Goal: Information Seeking & Learning: Learn about a topic

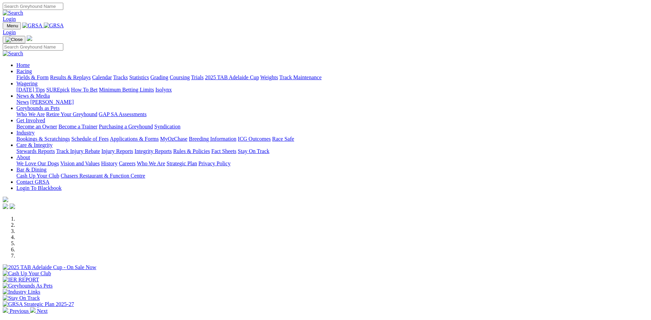
click at [112, 75] on link "Calendar" at bounding box center [102, 78] width 20 height 6
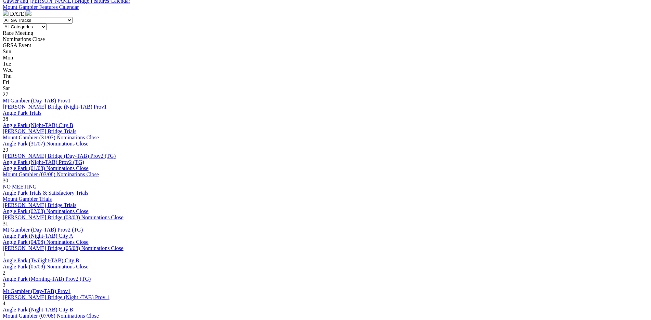
scroll to position [288, 0]
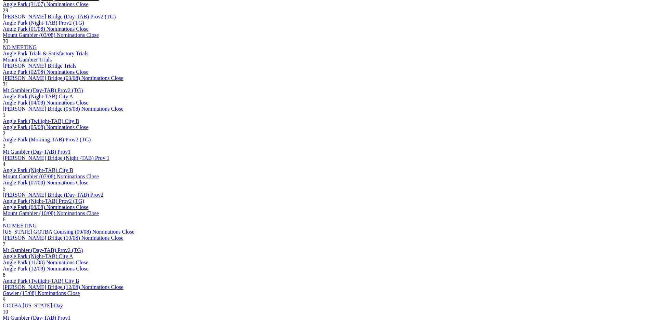
scroll to position [432, 0]
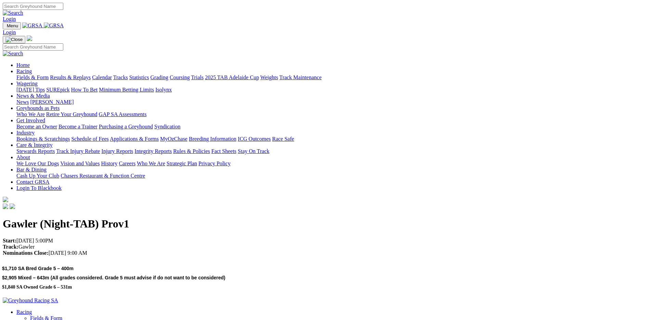
drag, startPoint x: 112, startPoint y: 0, endPoint x: 399, endPoint y: 105, distance: 304.9
click at [399, 238] on p "Start: [DATE] 5:00PM Track: Gawler Nominations Close: [DATE] 9:00 AM" at bounding box center [325, 247] width 645 height 18
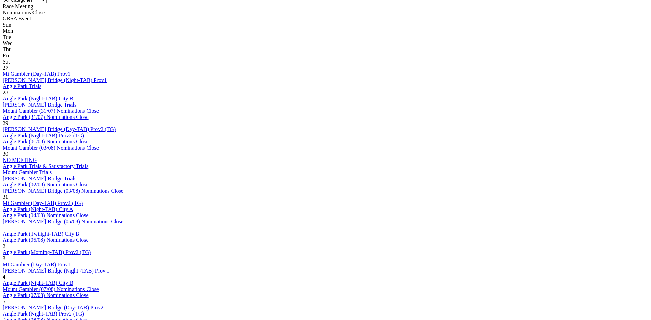
scroll to position [336, 0]
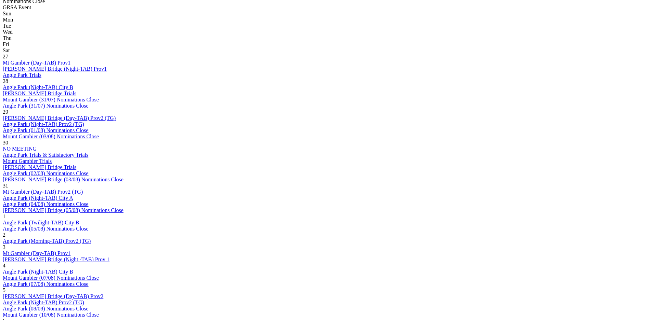
scroll to position [336, 0]
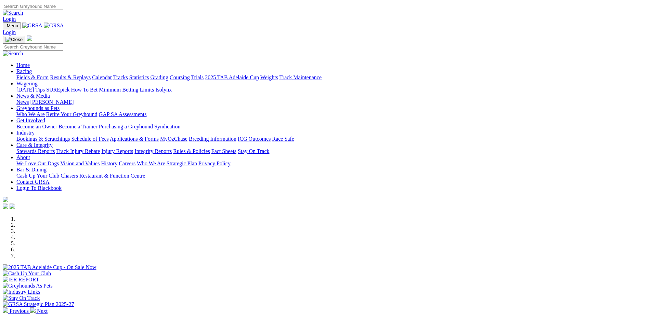
click at [278, 75] on link "Weights" at bounding box center [269, 78] width 18 height 6
